Goal: Navigation & Orientation: Find specific page/section

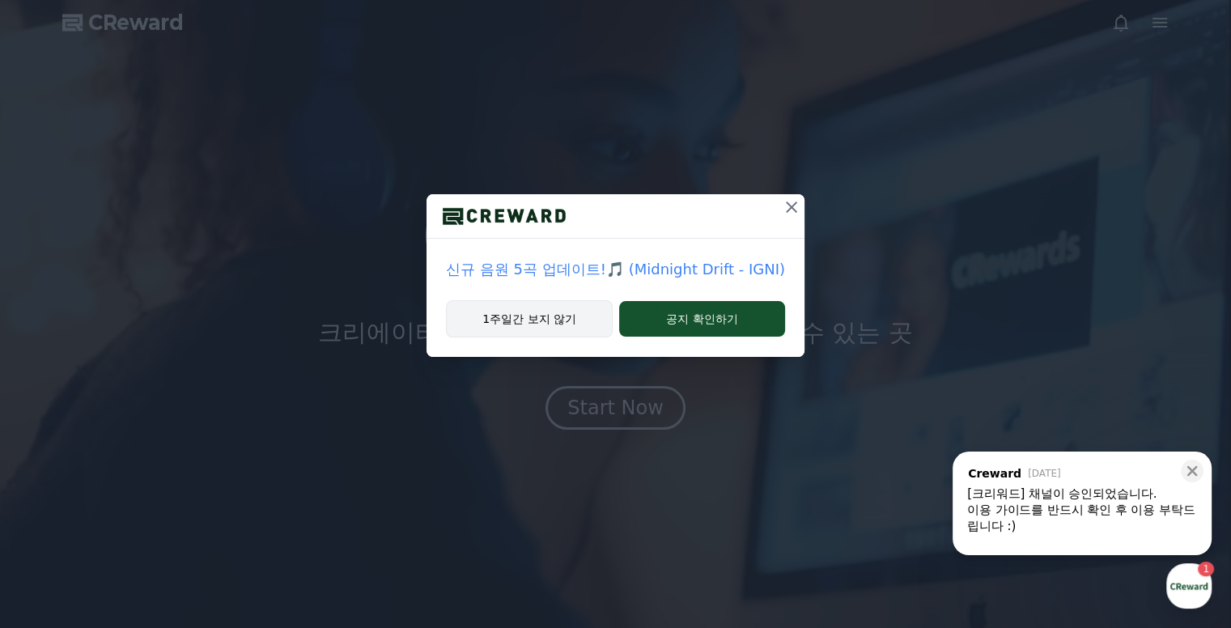
click at [512, 315] on button "1주일간 보지 않기" at bounding box center [529, 318] width 167 height 37
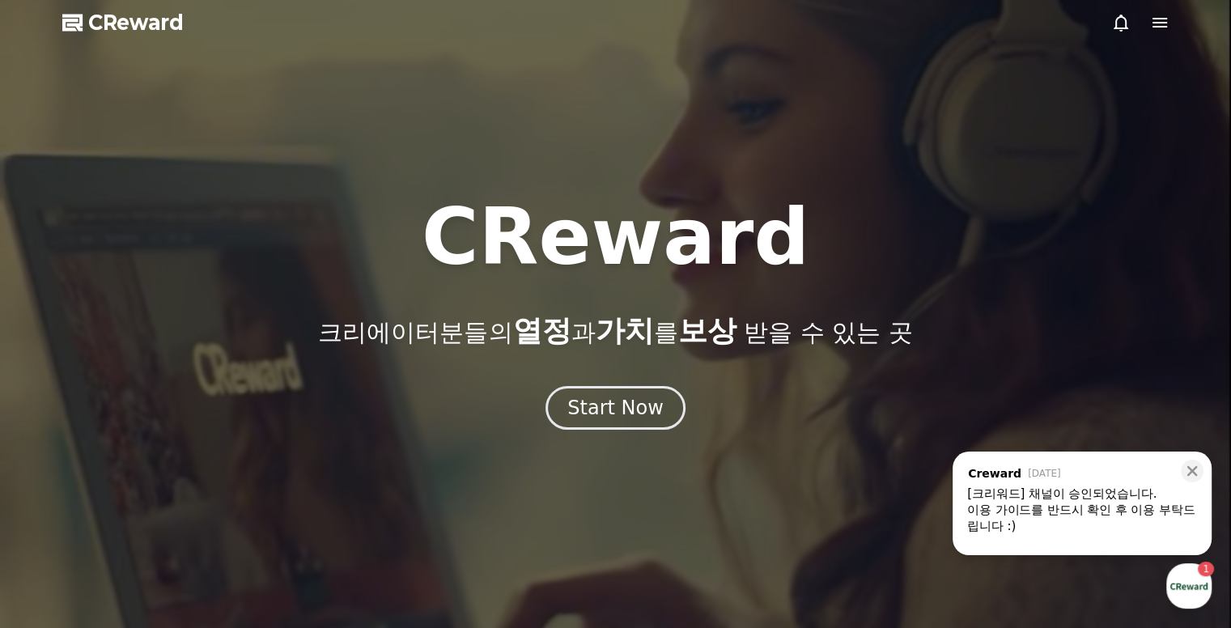
click at [512, 319] on span "열정" at bounding box center [541, 330] width 58 height 33
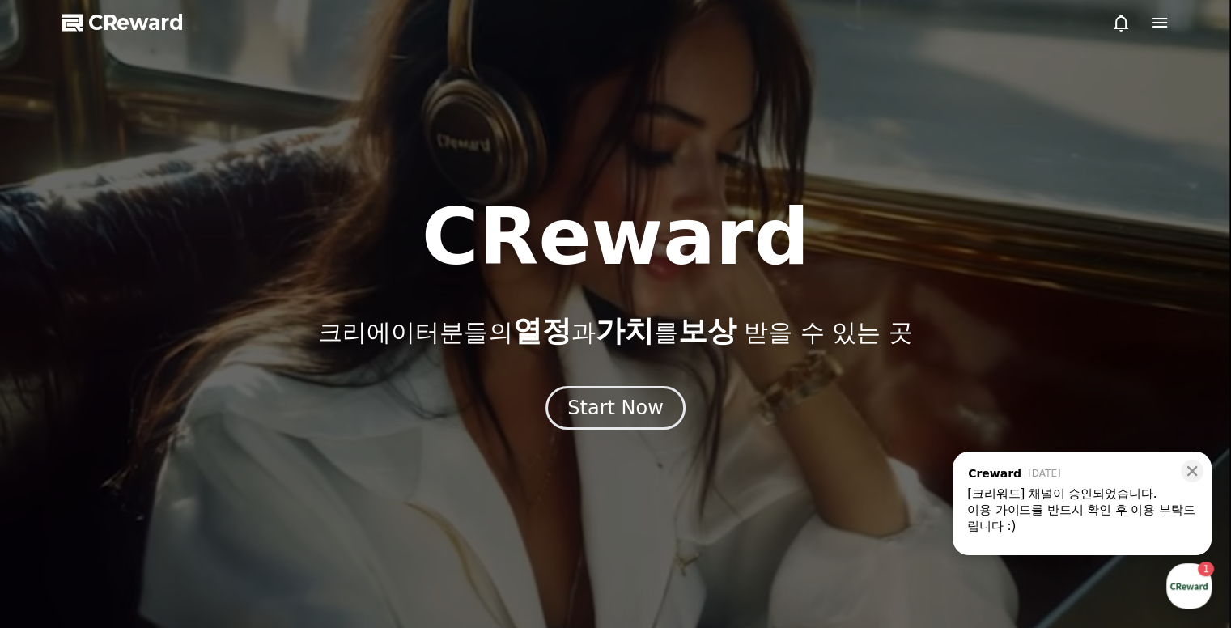
click at [1155, 30] on icon at bounding box center [1159, 22] width 19 height 19
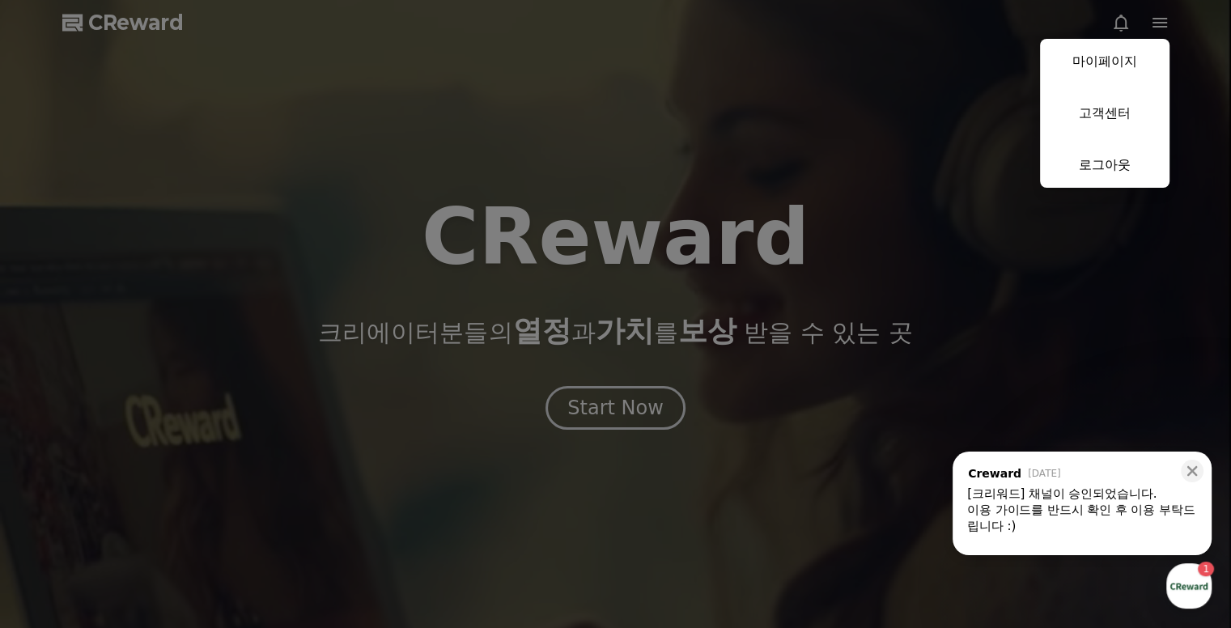
click at [1117, 506] on div "이용 가이드를 반드시 확인 후 이용 부탁드립니다 :)" at bounding box center [1082, 518] width 230 height 32
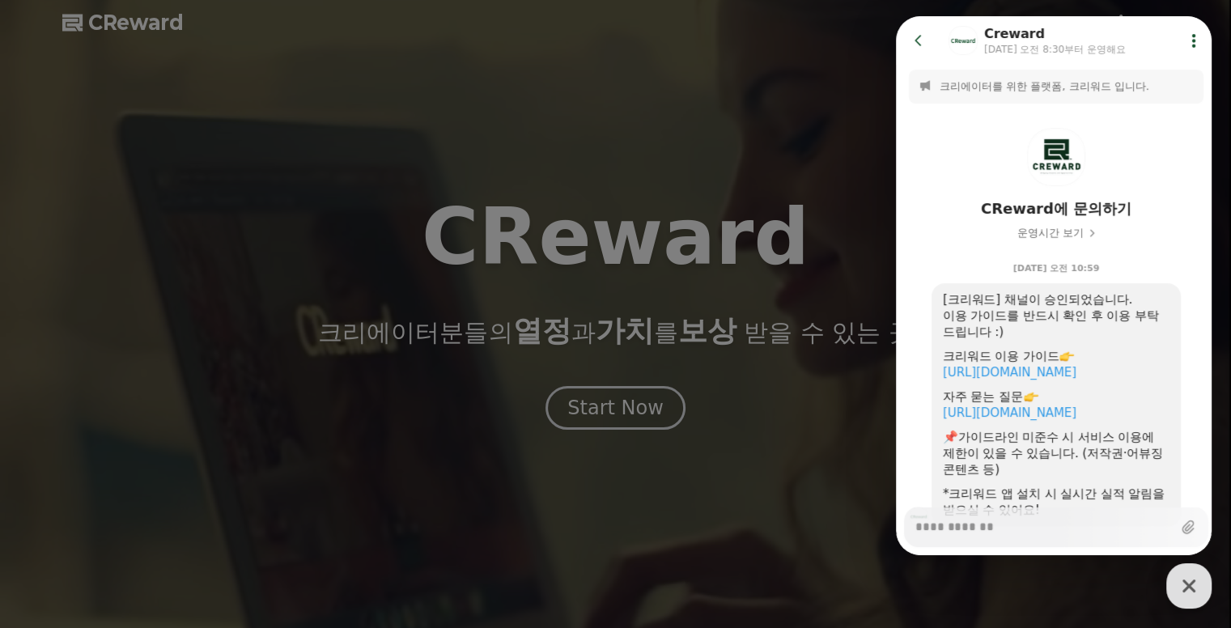
scroll to position [69, 0]
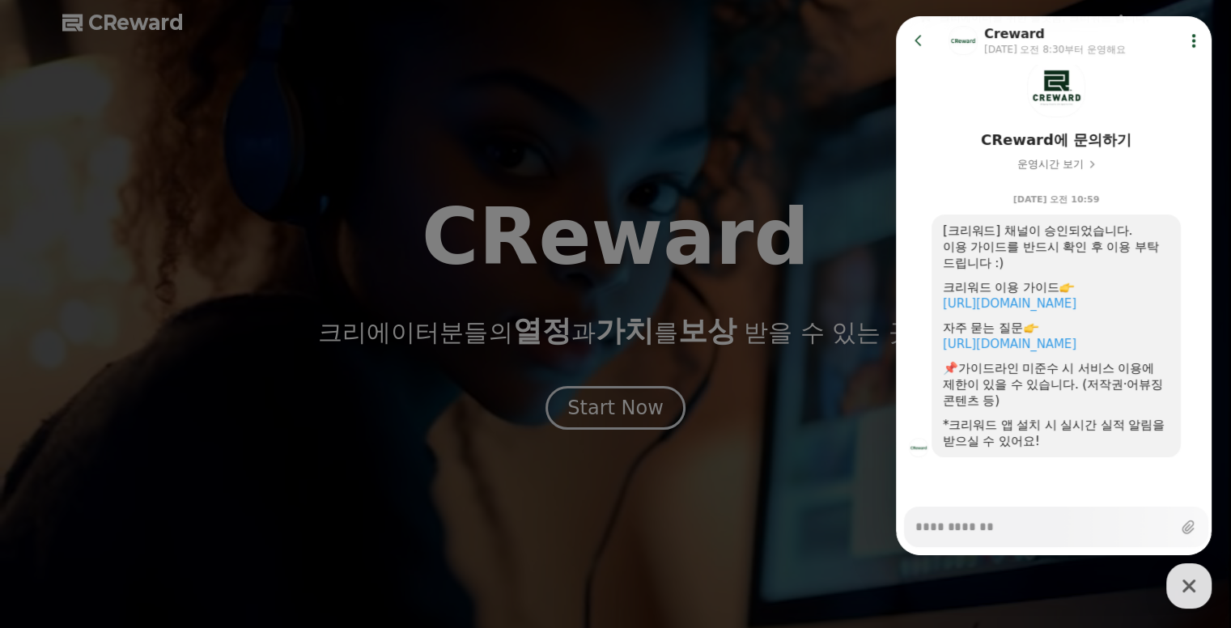
click at [634, 409] on button "close" at bounding box center [615, 314] width 1231 height 628
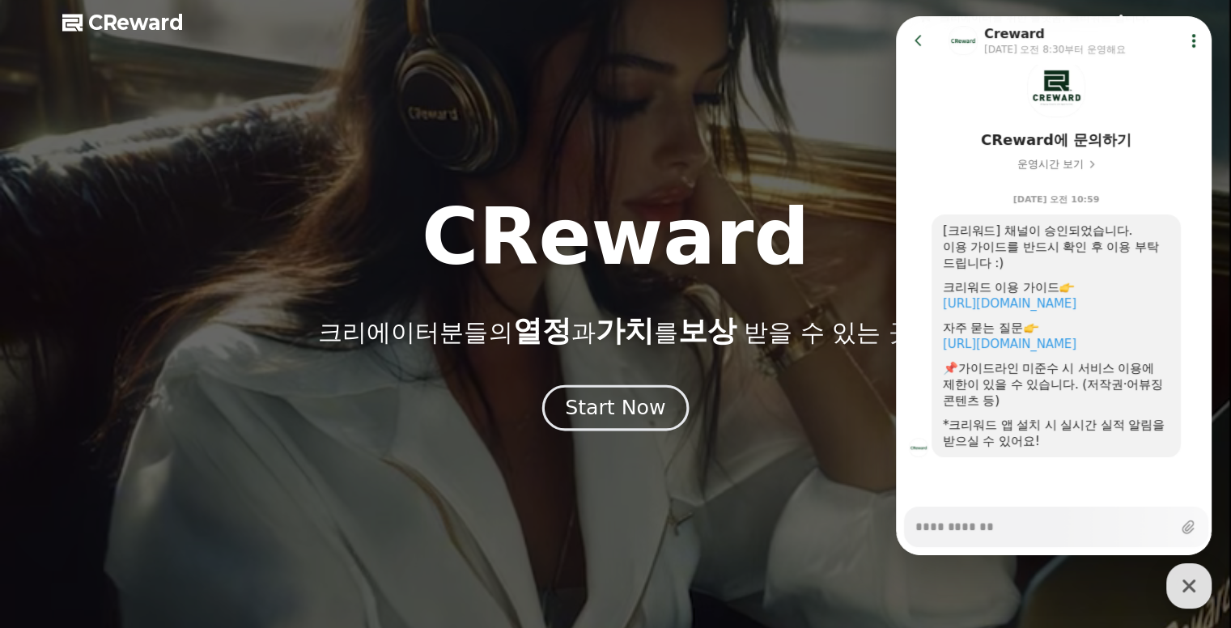
click at [627, 411] on div "Start Now" at bounding box center [615, 408] width 100 height 28
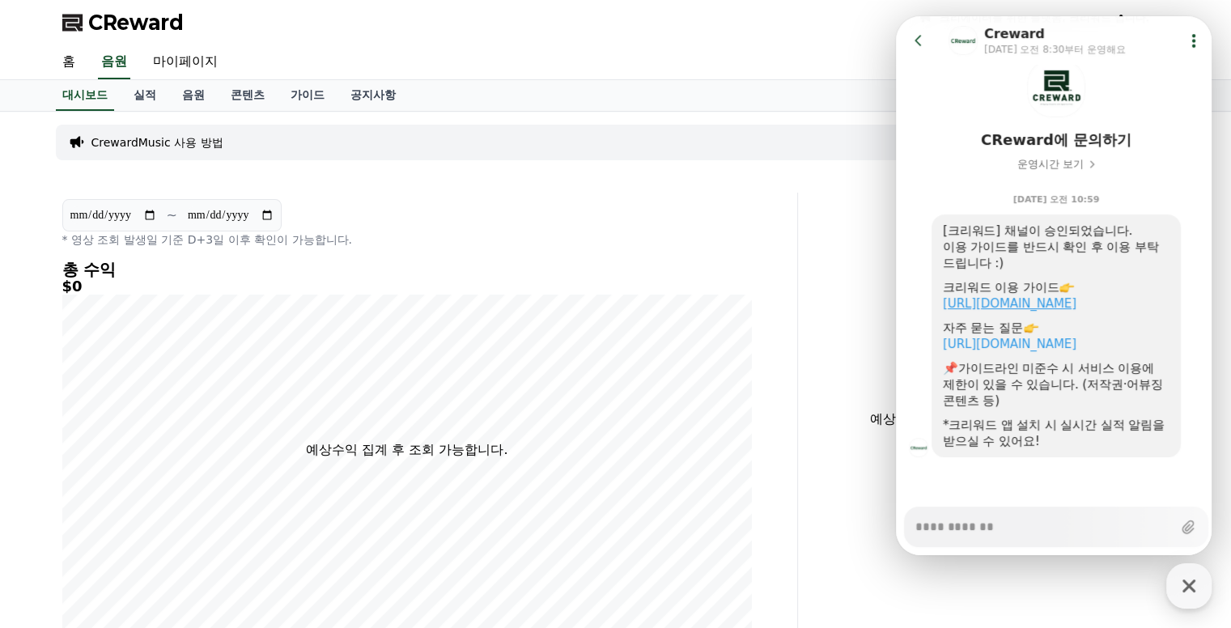
click at [1057, 302] on link "[URL][DOMAIN_NAME]" at bounding box center [1010, 303] width 134 height 15
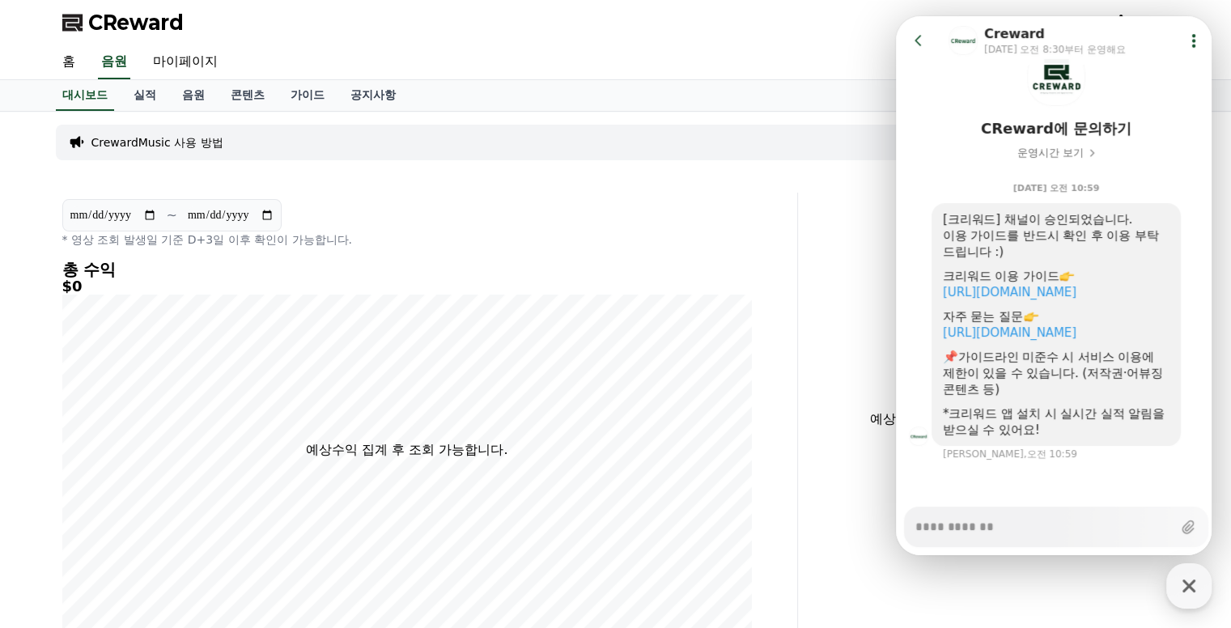
scroll to position [84, 0]
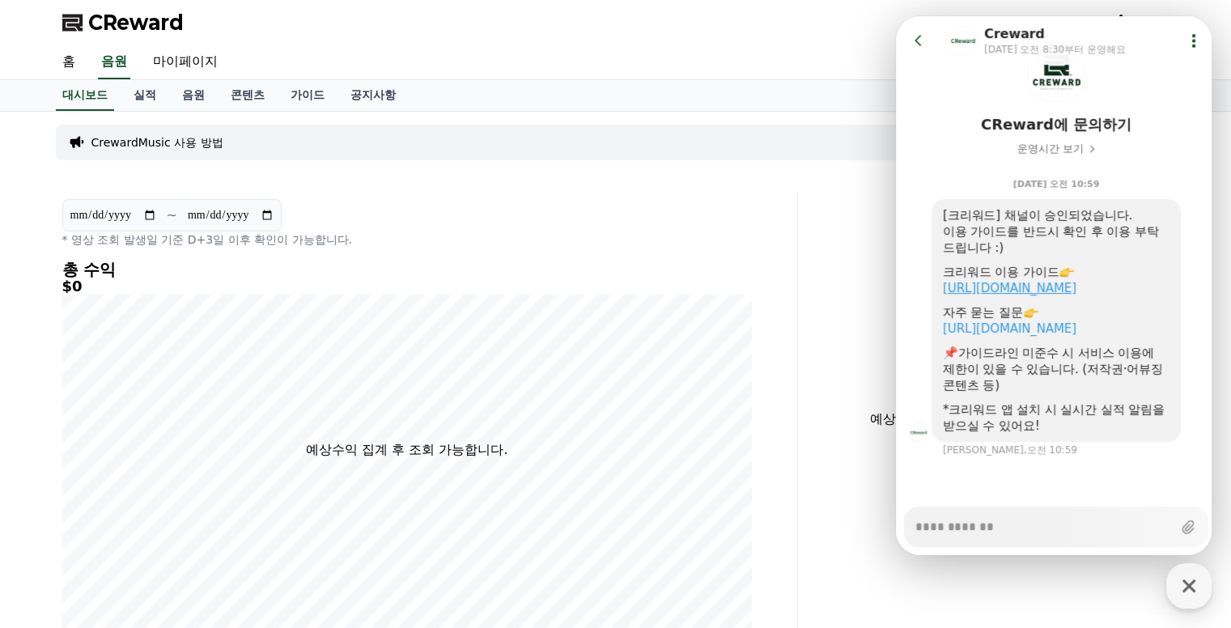
click at [1018, 290] on link "[URL][DOMAIN_NAME]" at bounding box center [1010, 288] width 134 height 15
type textarea "*"
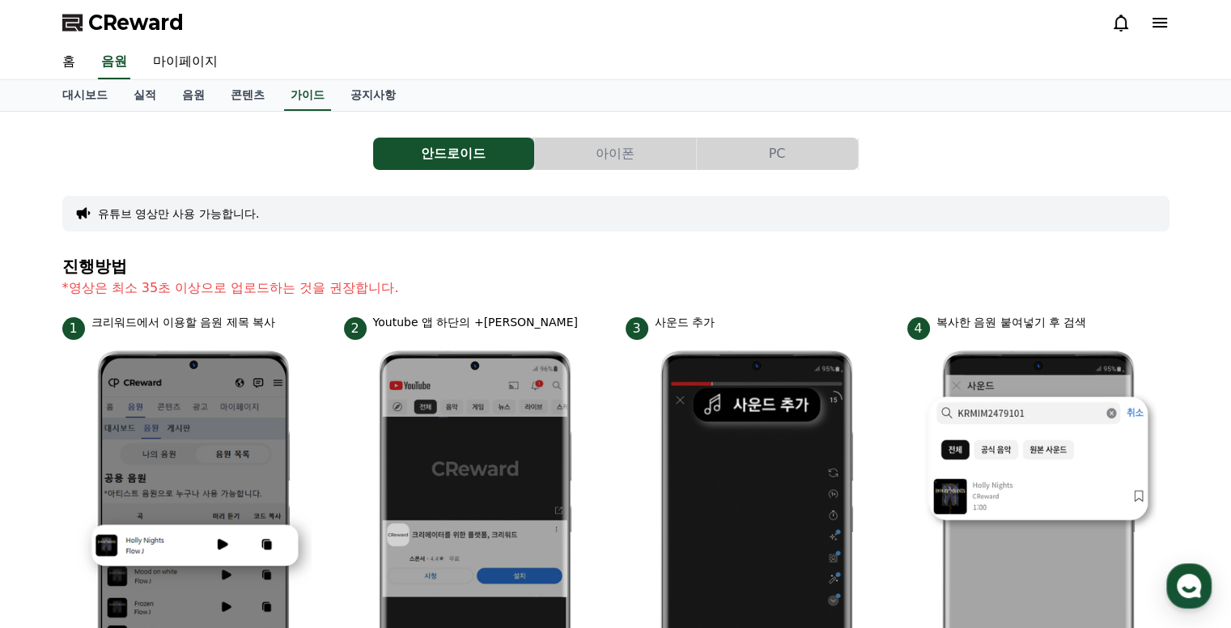
click at [1152, 19] on icon at bounding box center [1159, 23] width 15 height 10
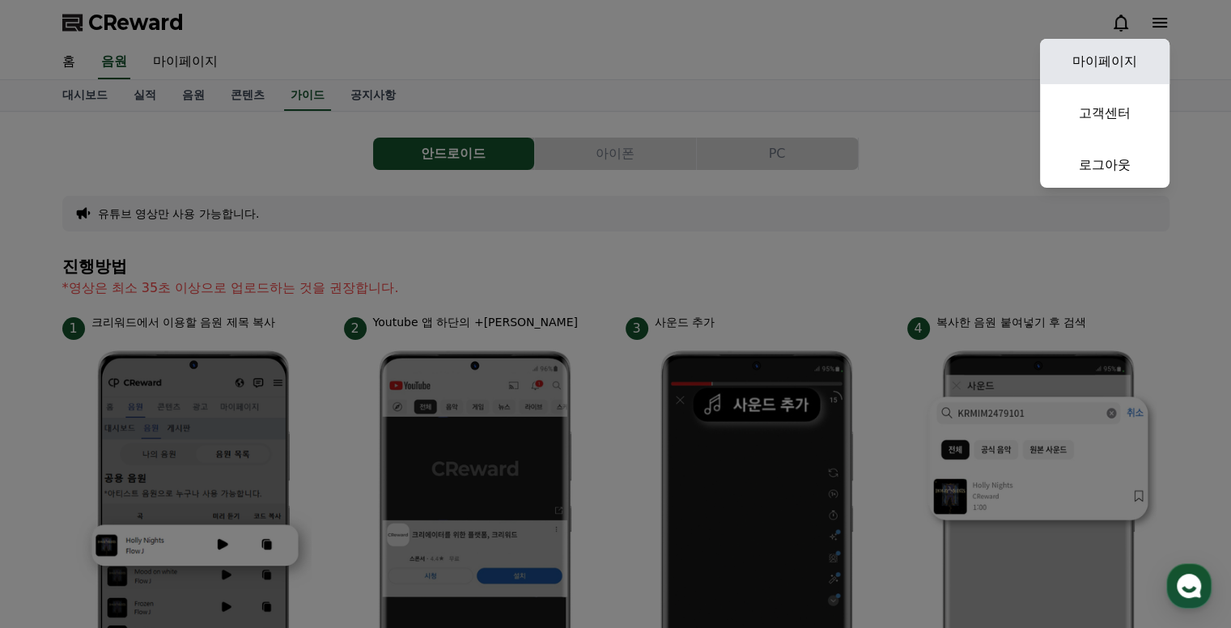
click at [1108, 59] on link "마이페이지" at bounding box center [1104, 61] width 129 height 45
select select "**********"
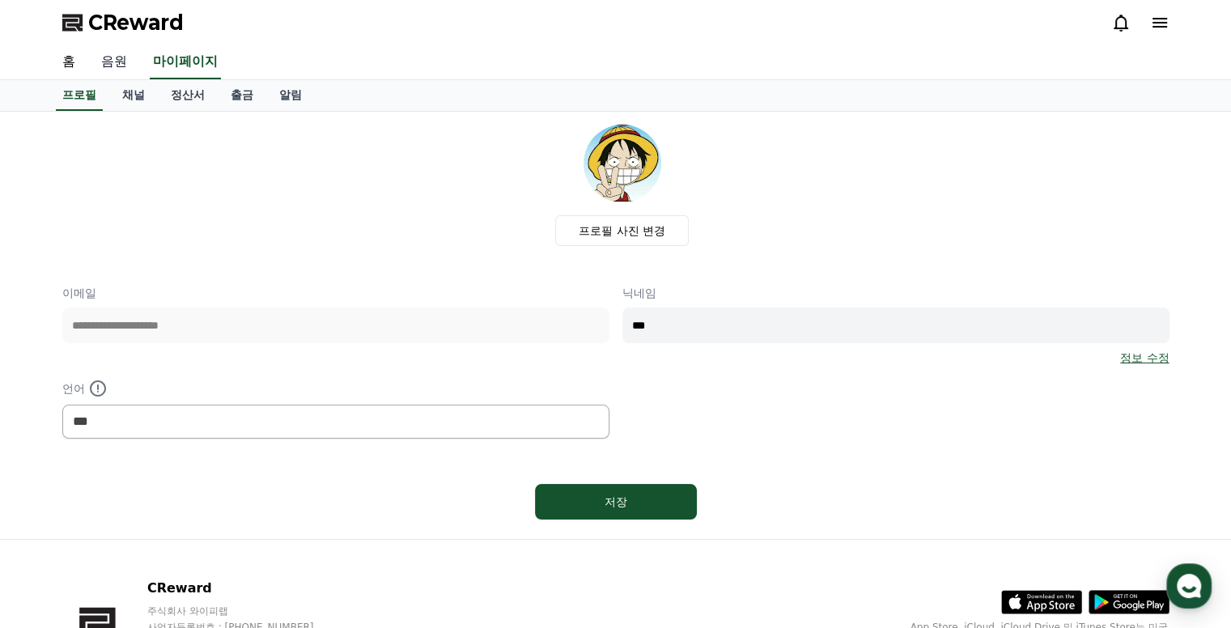
click at [122, 66] on link "음원" at bounding box center [114, 62] width 52 height 34
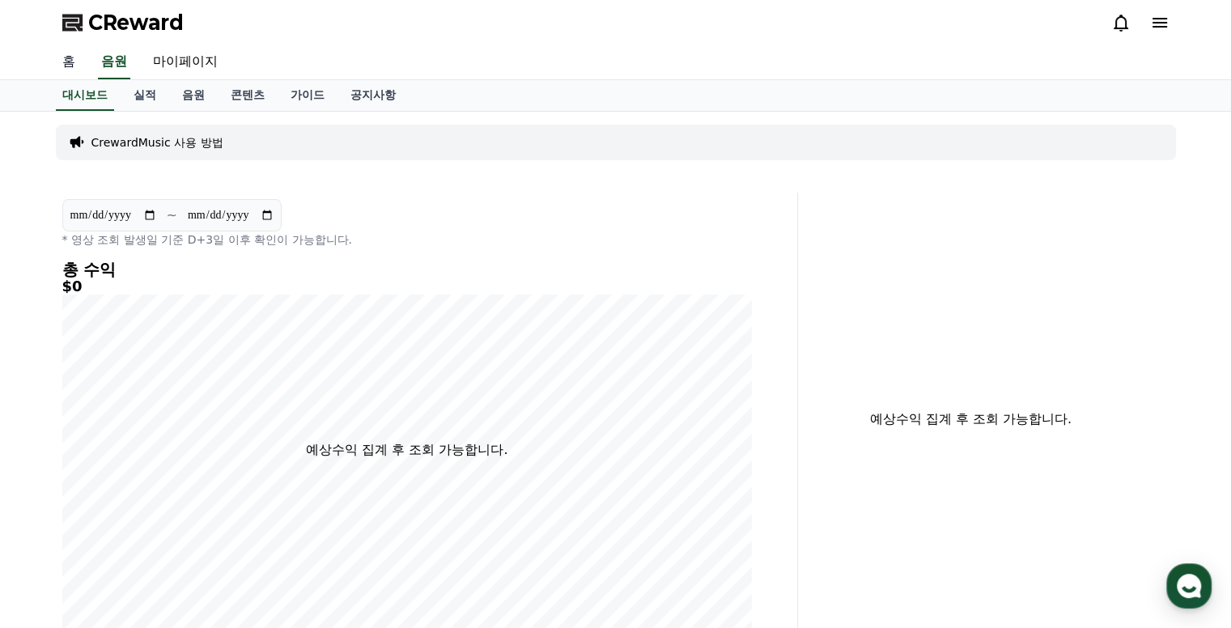
click at [61, 60] on link "홈" at bounding box center [68, 62] width 39 height 34
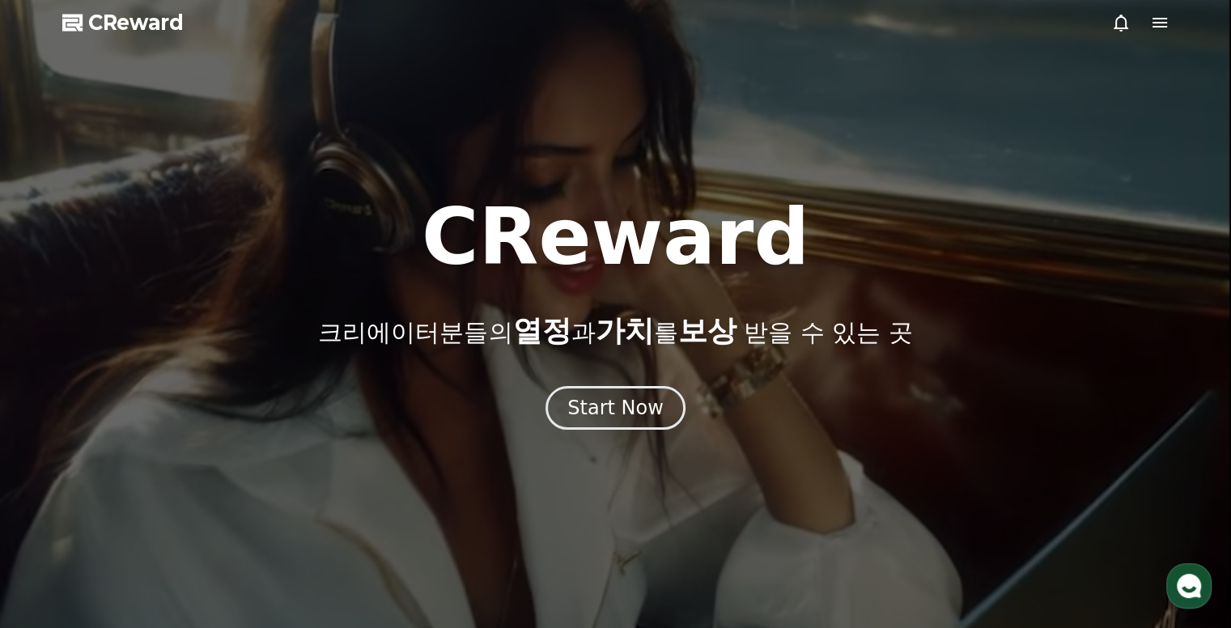
click at [1159, 16] on icon at bounding box center [1159, 22] width 19 height 19
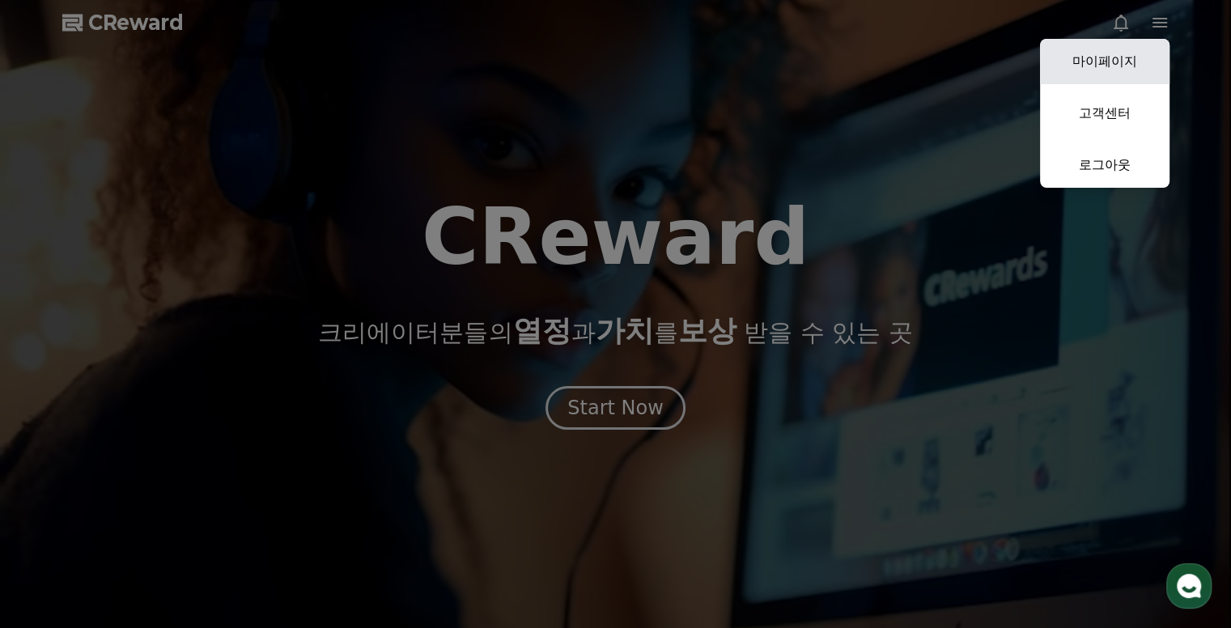
click at [1103, 67] on link "마이페이지" at bounding box center [1104, 61] width 129 height 45
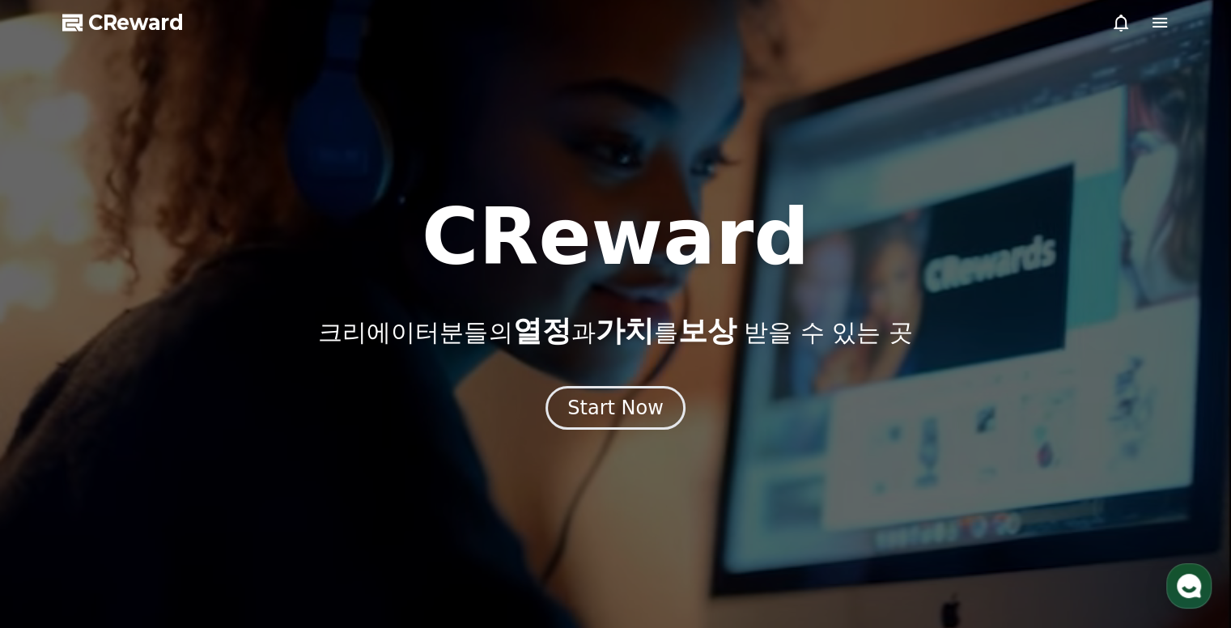
select select "**********"
